Goal: Transaction & Acquisition: Download file/media

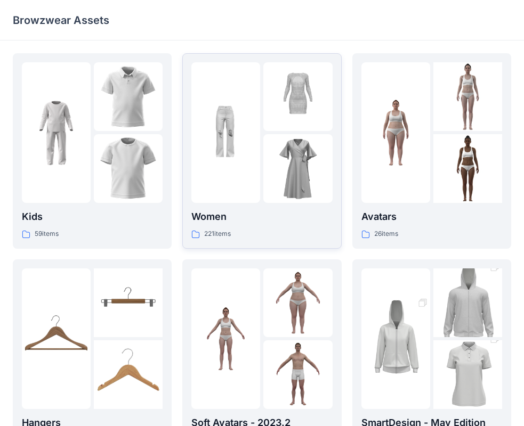
click at [253, 205] on div "Women 221 items" at bounding box center [261, 150] width 141 height 177
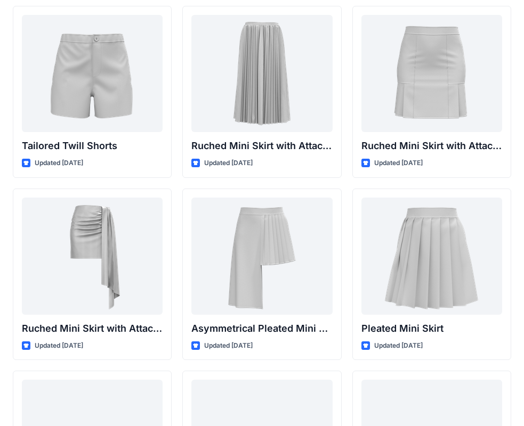
scroll to position [2626, 0]
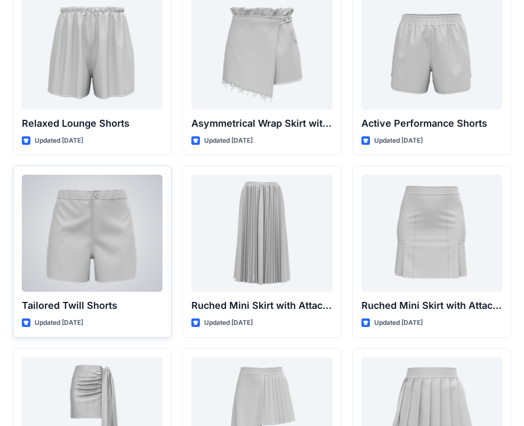
click at [75, 274] on div at bounding box center [92, 233] width 141 height 117
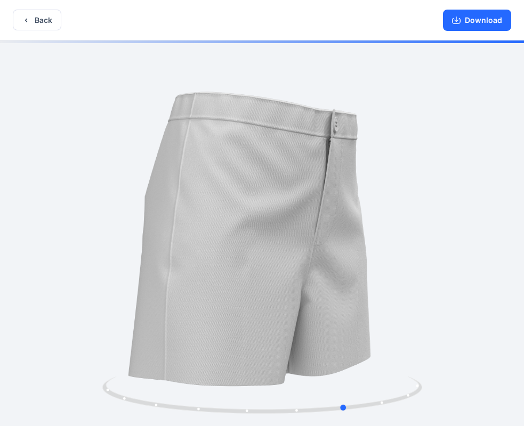
drag, startPoint x: 346, startPoint y: 240, endPoint x: 118, endPoint y: 262, distance: 229.2
click at [118, 262] on div at bounding box center [262, 234] width 524 height 388
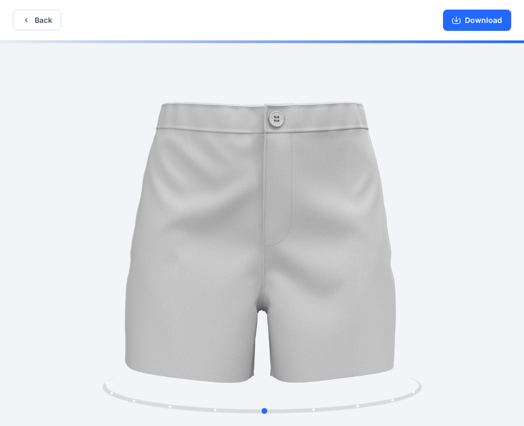
drag, startPoint x: 314, startPoint y: 268, endPoint x: 246, endPoint y: 273, distance: 68.4
click at [246, 273] on div at bounding box center [262, 234] width 524 height 388
click at [475, 20] on button "Download" at bounding box center [477, 20] width 68 height 21
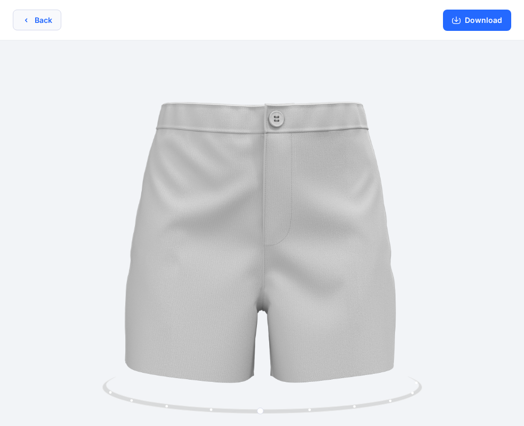
click at [42, 22] on button "Back" at bounding box center [37, 20] width 48 height 21
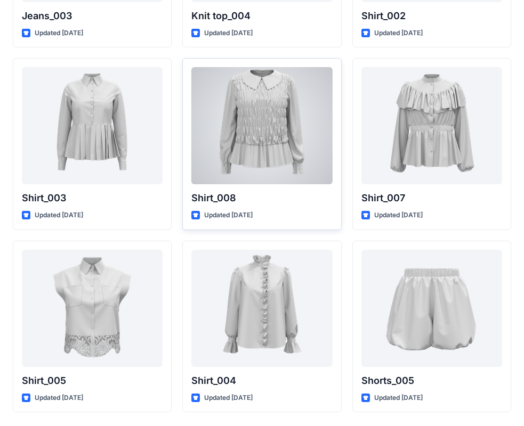
scroll to position [4778, 0]
